Goal: Book appointment/travel/reservation

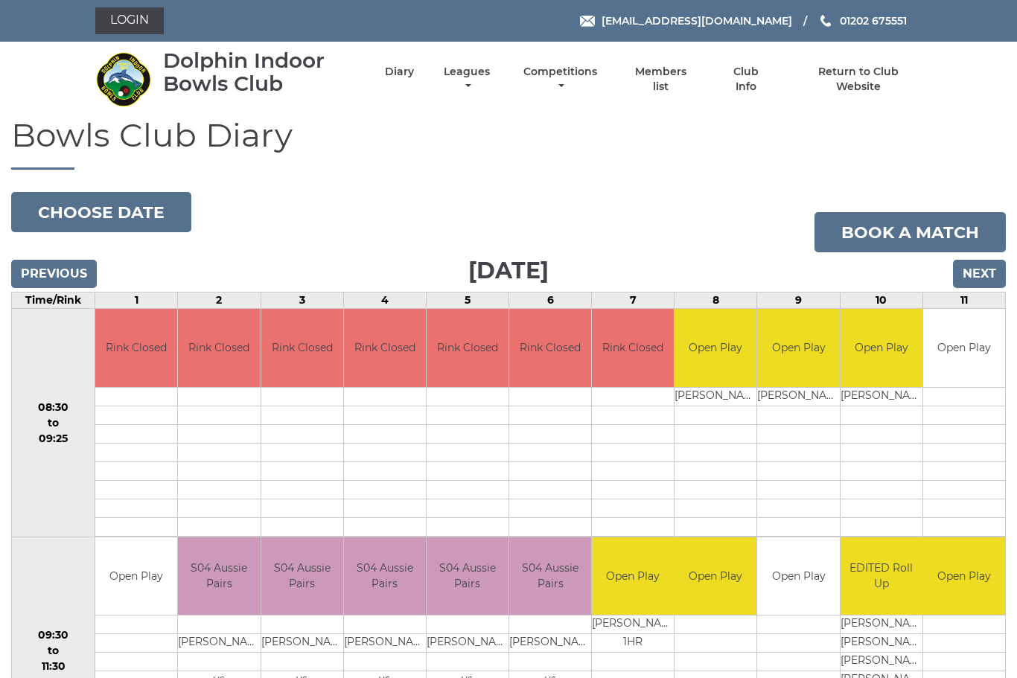
click at [986, 269] on input "Next" at bounding box center [979, 274] width 53 height 28
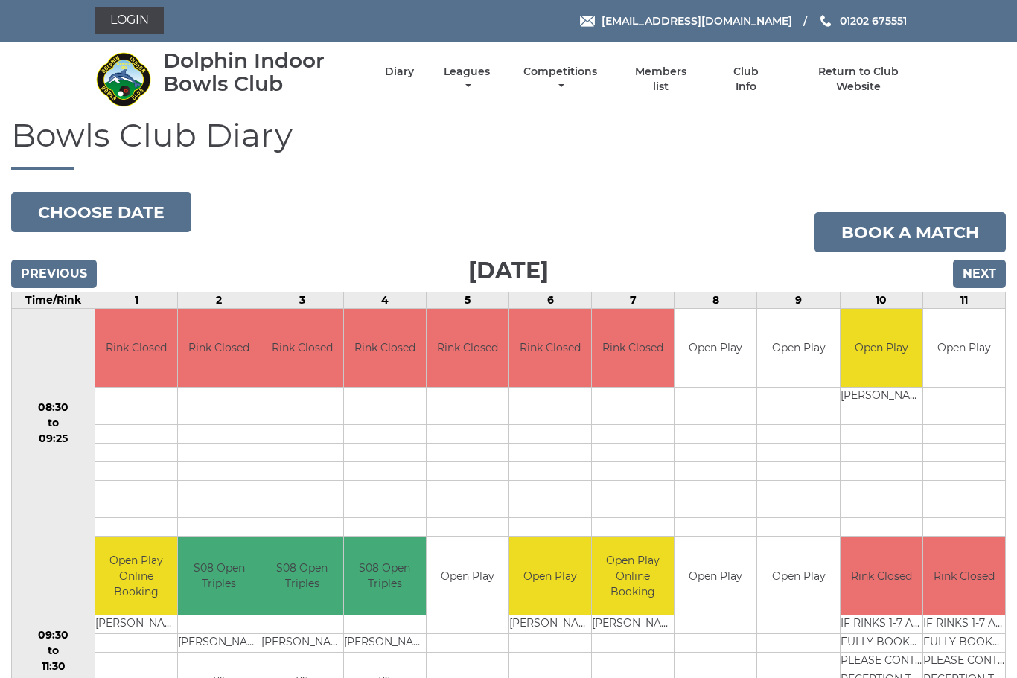
click at [992, 278] on input "Next" at bounding box center [979, 274] width 53 height 28
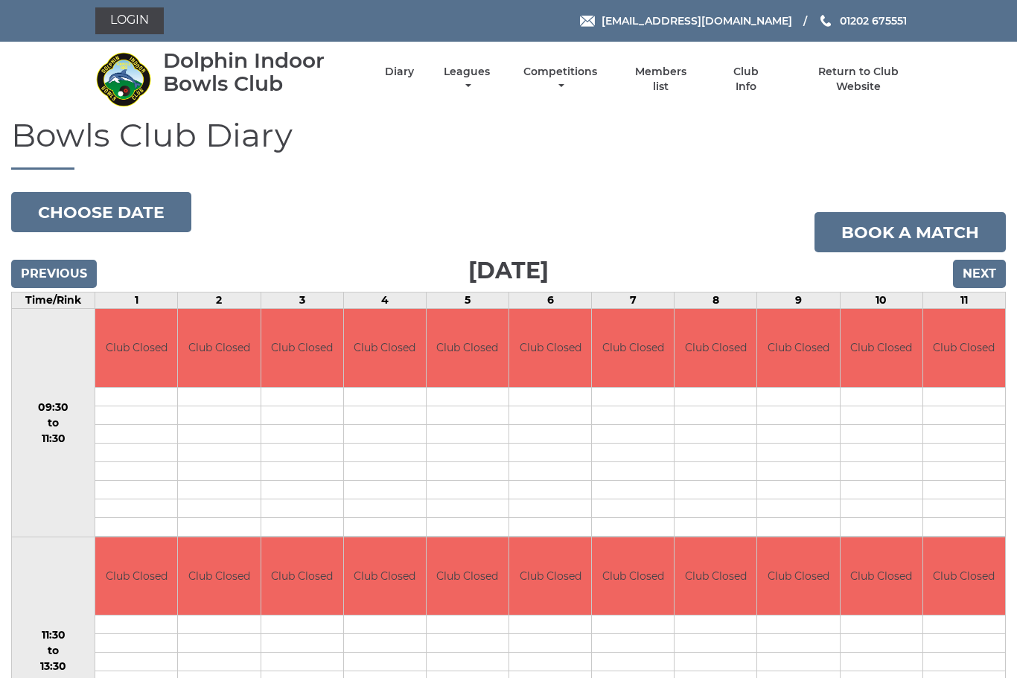
click at [976, 275] on input "Next" at bounding box center [979, 274] width 53 height 28
click at [972, 277] on input "Next" at bounding box center [979, 274] width 53 height 28
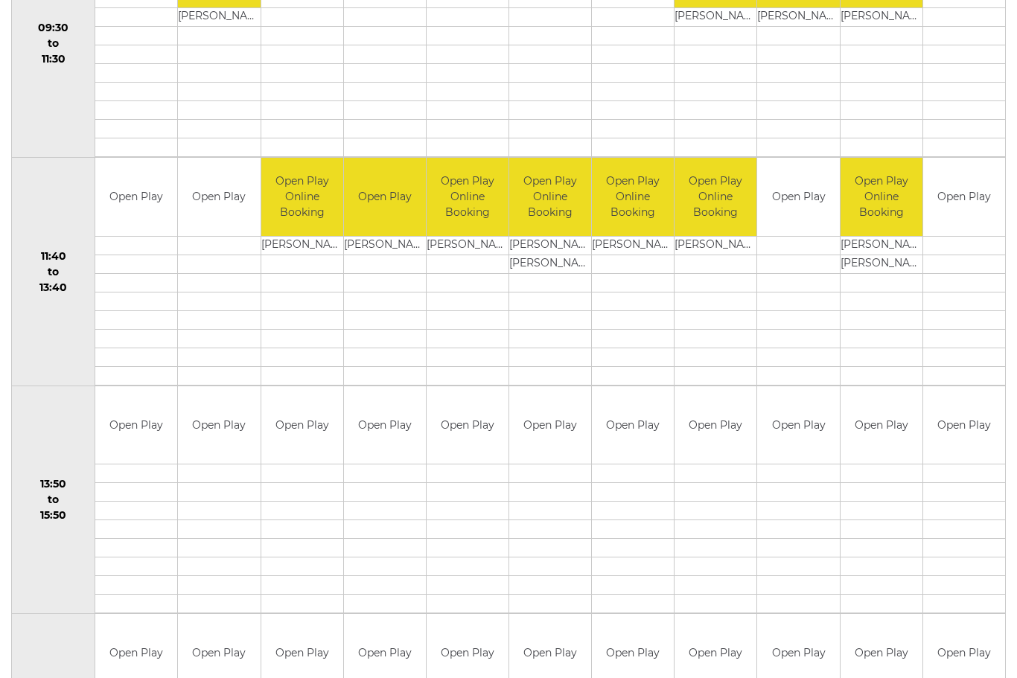
scroll to position [604, 0]
